Goal: Task Accomplishment & Management: Complete application form

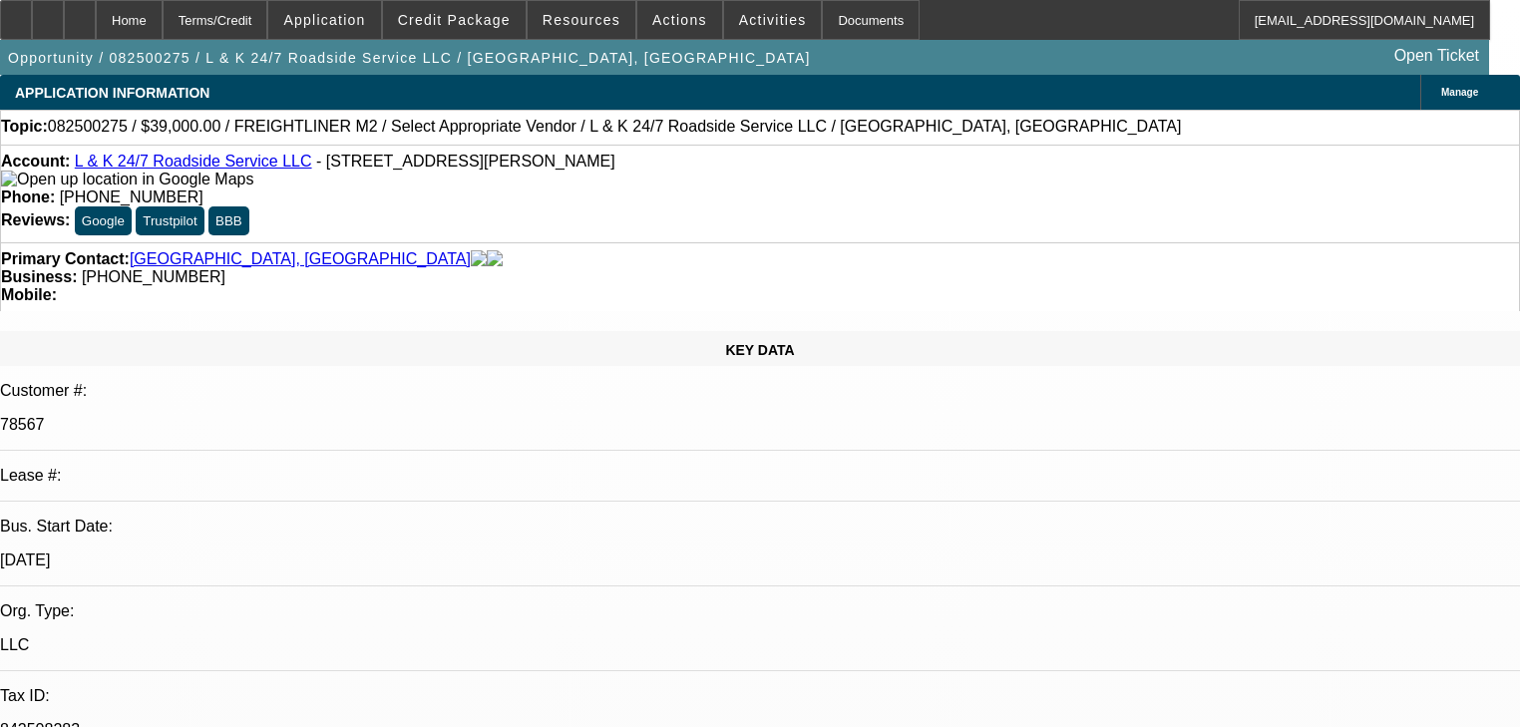
select select "0"
select select "2"
select select "0.1"
select select "4"
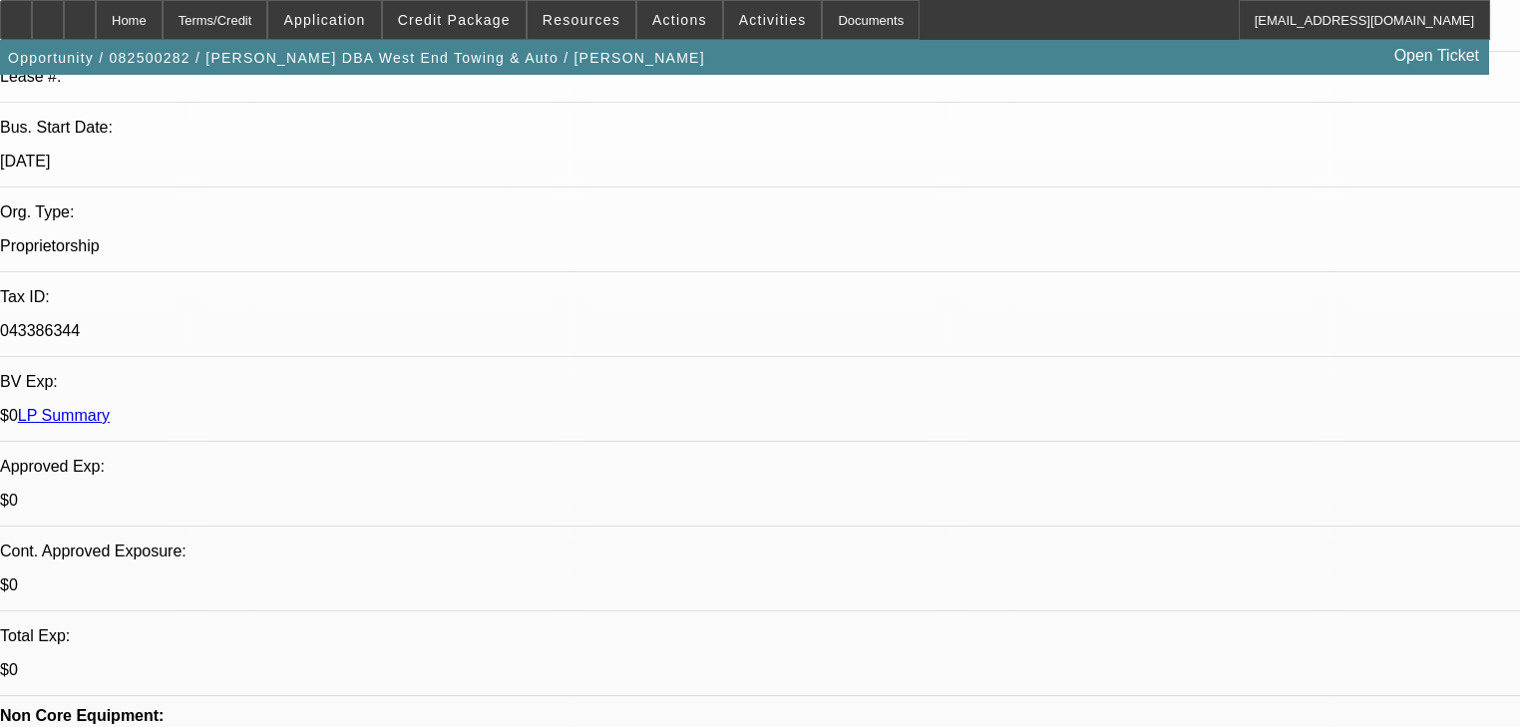
select select "0"
select select "6"
select select "0"
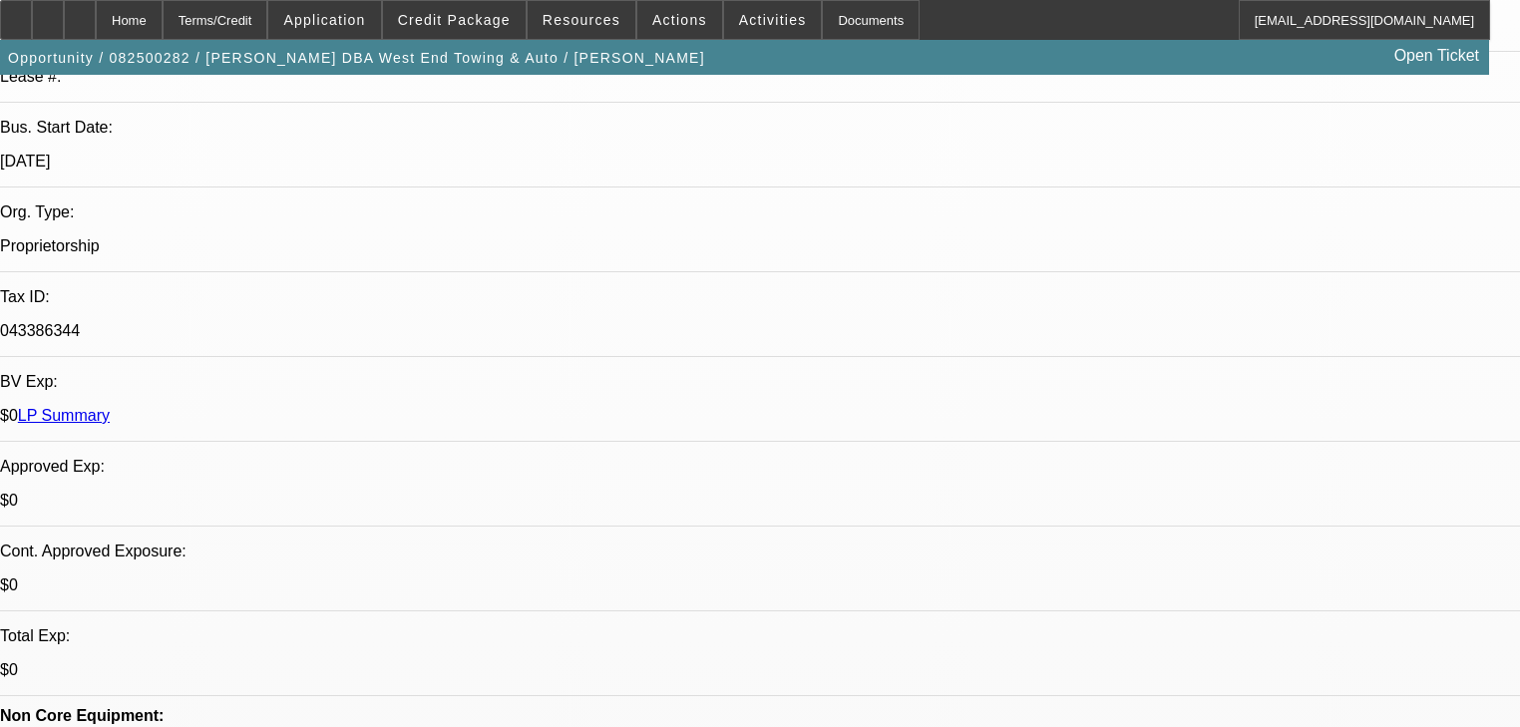
select select "2"
select select "0.1"
select select "4"
select select "0"
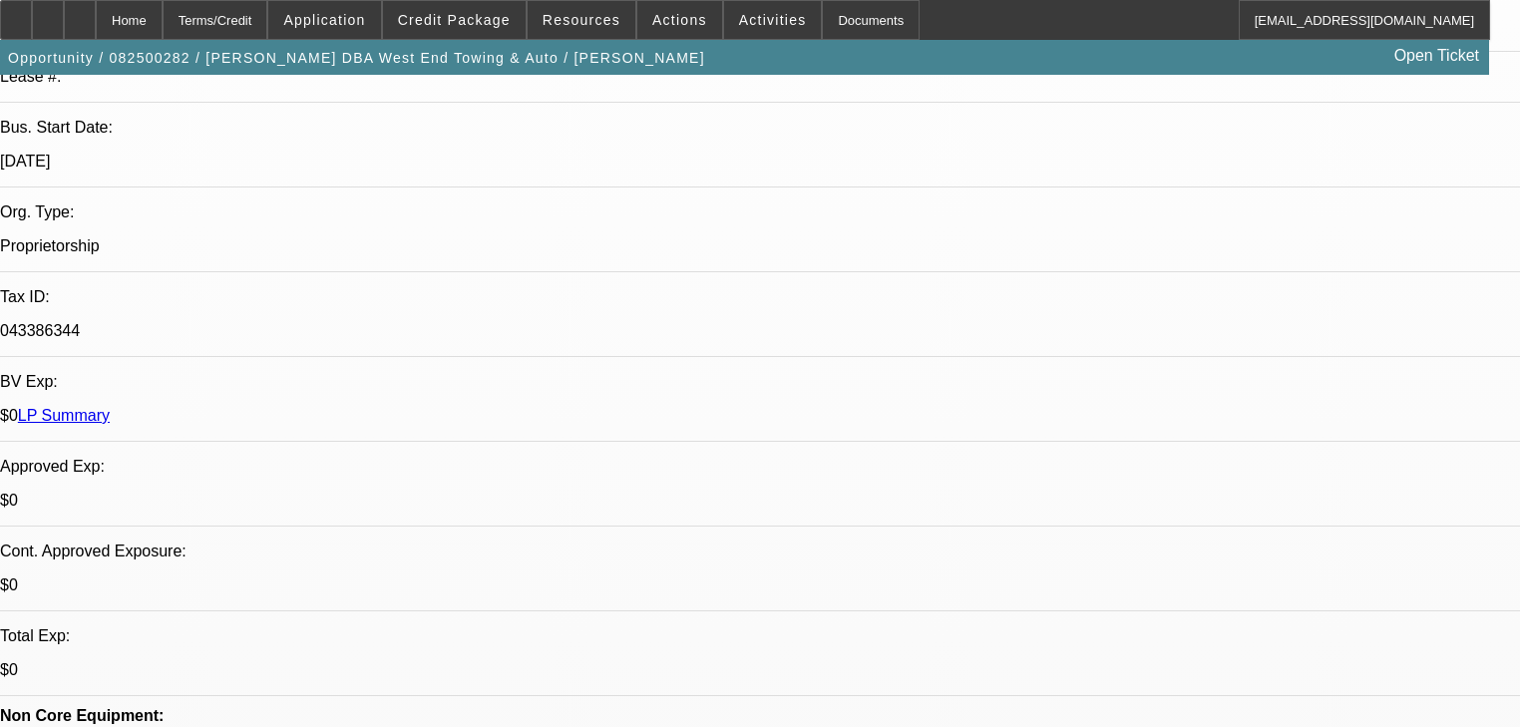
select select "2"
select select "0.1"
select select "4"
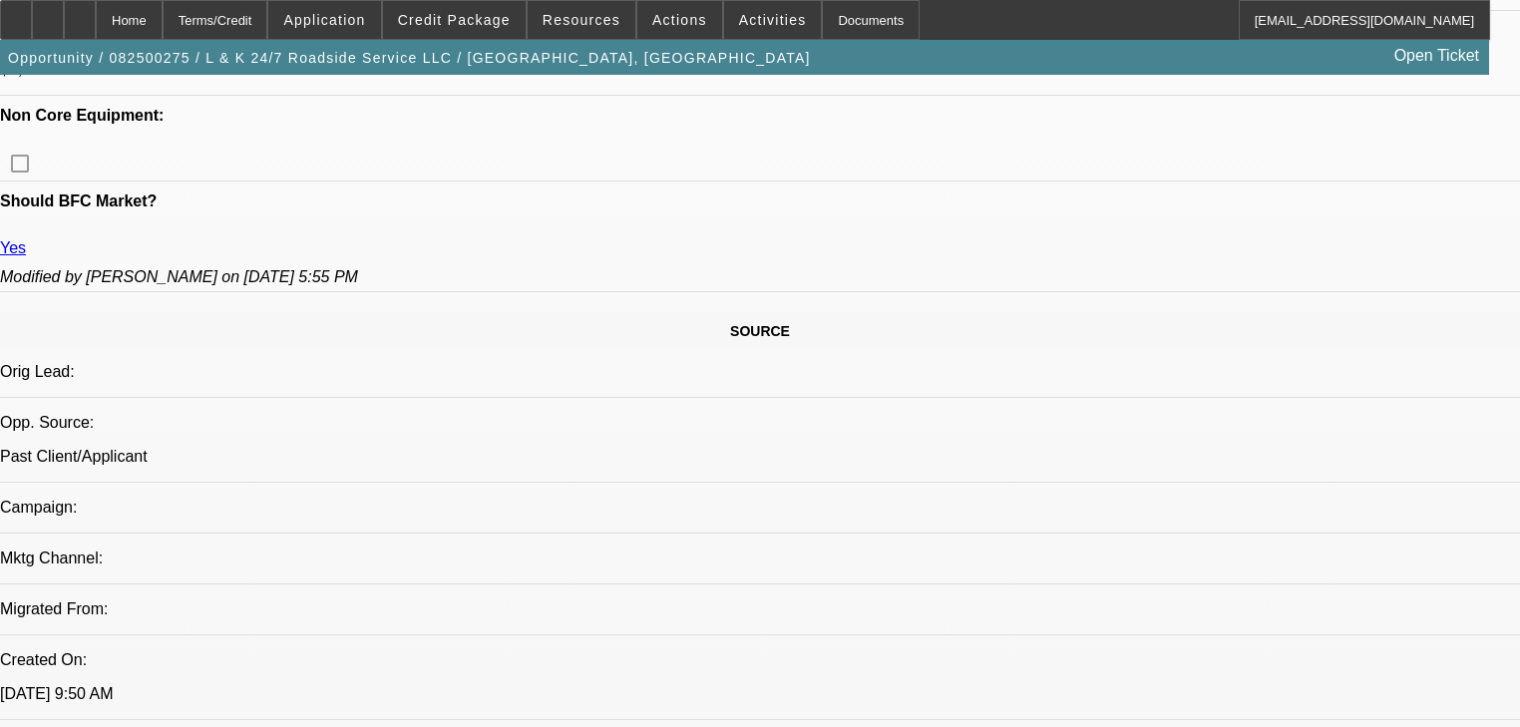
select select "0"
select select "2"
select select "0.1"
select select "4"
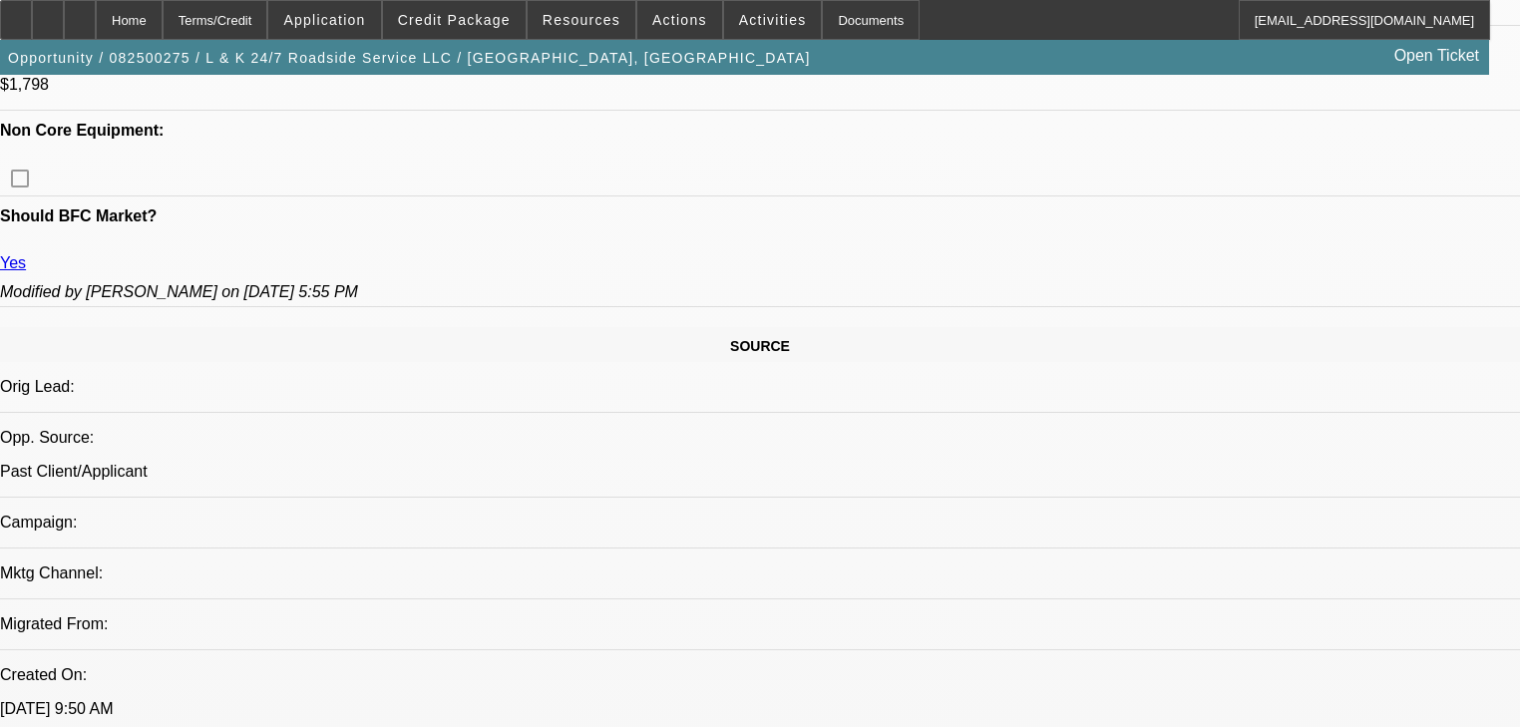
scroll to position [638, 0]
